Goal: Information Seeking & Learning: Find specific fact

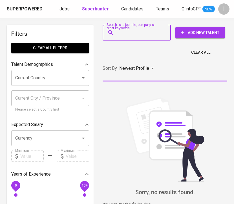
click at [120, 33] on input "Search for a job title, company or other keywords" at bounding box center [137, 32] width 43 height 11
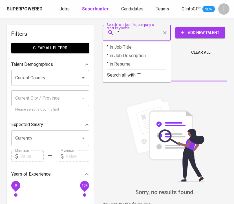
paste input "[PERSON_NAME]"
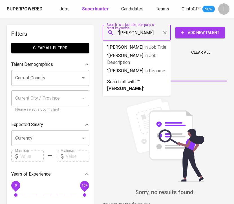
type input ""[PERSON_NAME] Lestari""
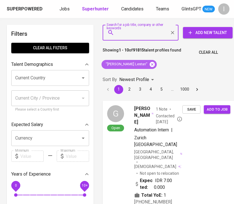
click at [149, 62] on icon at bounding box center [152, 64] width 6 height 6
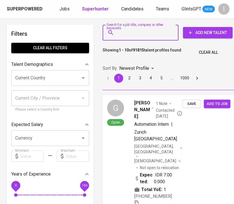
click at [143, 37] on input "Search for a job title, company or other keywords" at bounding box center [141, 32] width 51 height 11
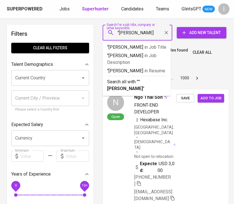
type input ""Lia maylinda""
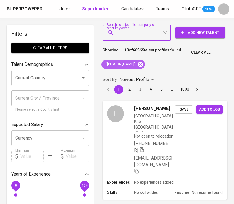
click at [137, 63] on icon at bounding box center [140, 64] width 6 height 6
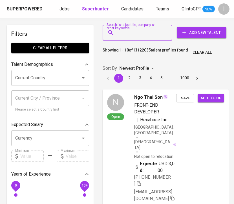
click at [134, 37] on input "Search for a job title, company or other keywords" at bounding box center [138, 32] width 45 height 11
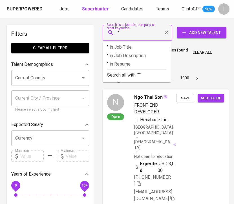
paste input "Lia MailindaLihat profil Lia Mailinda • Ke-2Koneksi tingkat ke-2"
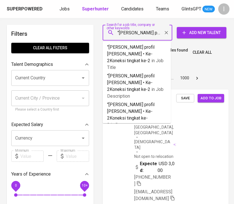
drag, startPoint x: 159, startPoint y: 33, endPoint x: 144, endPoint y: 32, distance: 15.3
click at [144, 32] on input ""Lia MailindaLihat profil Lia Mailinda • Ke-2Koneksi tingkat ke-2" at bounding box center [138, 32] width 45 height 11
type input ""Lia Mailinda""
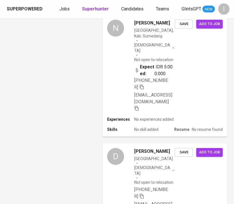
scroll to position [1036, 0]
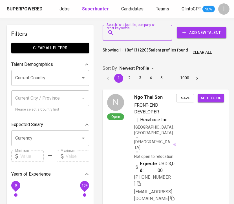
click at [154, 36] on input "Search for a job title, company or other keywords" at bounding box center [138, 32] width 45 height 11
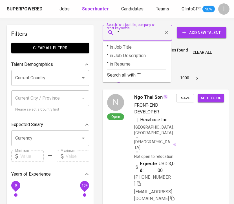
paste input "DBFF BOTON Indonesia."
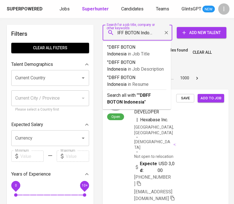
type input ""DBFF BOTON Indonesia""
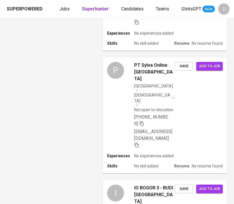
scroll to position [579, 0]
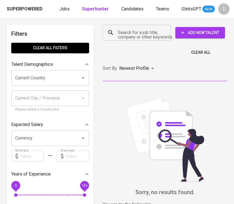
click at [138, 39] on div "Search for a job title, company or other keywords" at bounding box center [137, 33] width 68 height 16
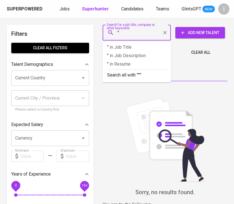
paste input "Russelindo Putra Prima"
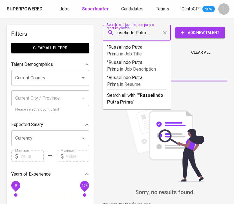
type input ""Russelindo Putra Prima""
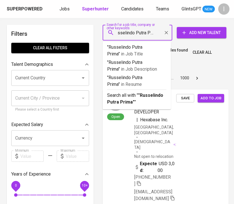
scroll to position [0, 8]
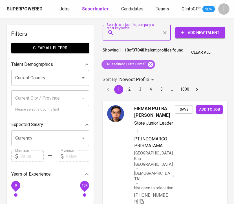
click at [150, 66] on icon at bounding box center [150, 64] width 5 height 5
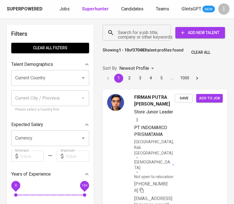
click at [134, 32] on input "Search for a job title, company or other keywords" at bounding box center [137, 32] width 43 height 11
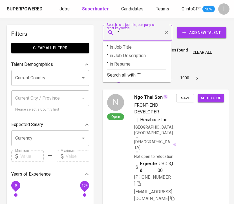
paste input "togap sihombing"
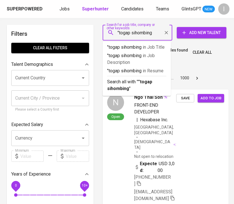
type input ""togap sihombing""
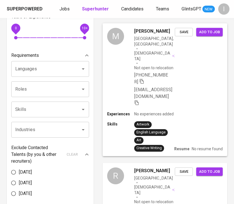
scroll to position [158, 0]
